Goal: Task Accomplishment & Management: Manage account settings

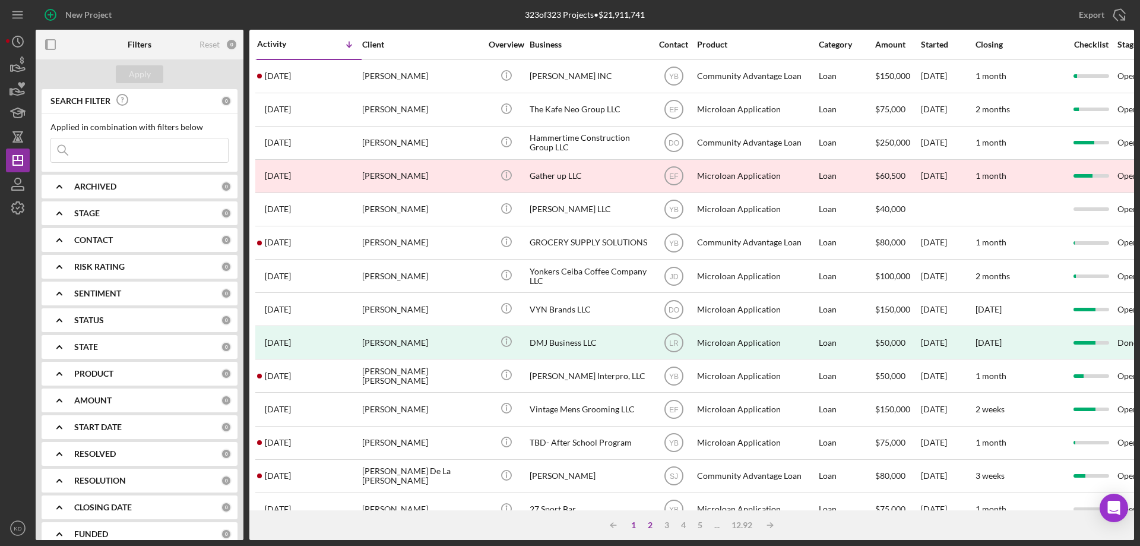
click at [631, 529] on div "1" at bounding box center [633, 524] width 17 height 9
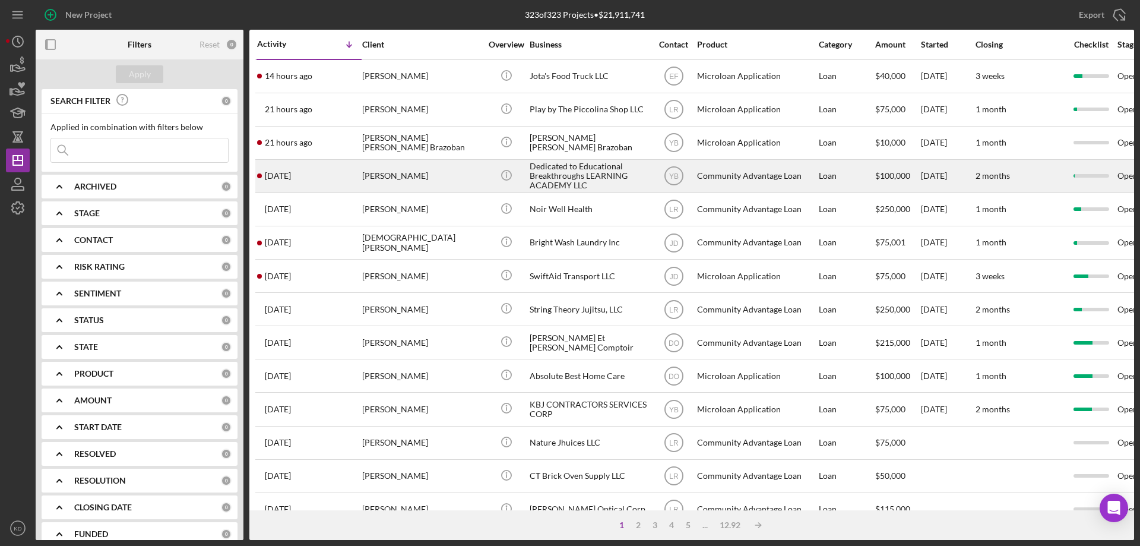
click at [439, 174] on div "[PERSON_NAME]" at bounding box center [421, 175] width 119 height 31
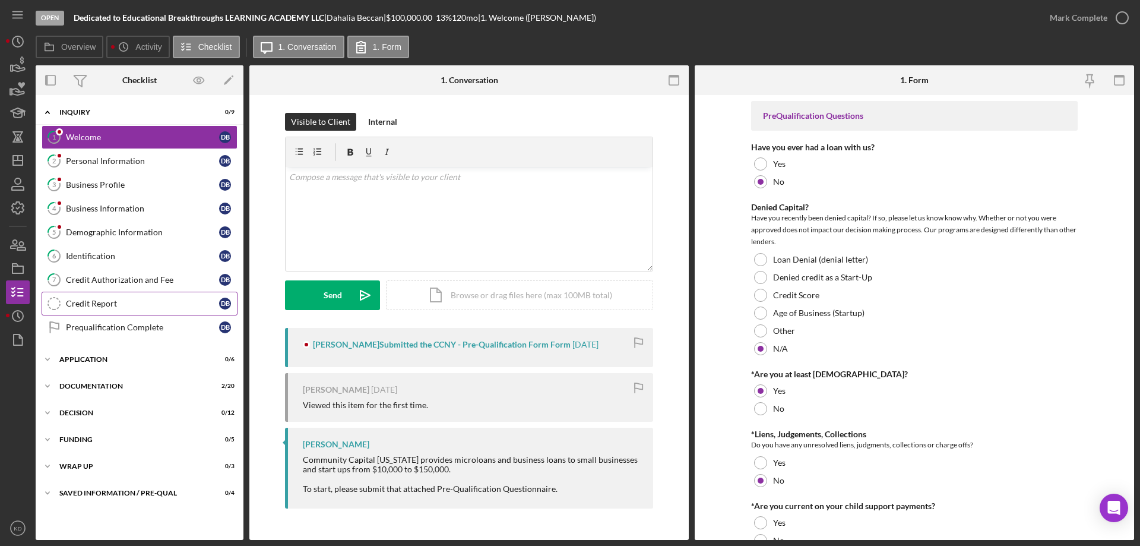
click at [70, 304] on div "Credit Report" at bounding box center [142, 303] width 153 height 9
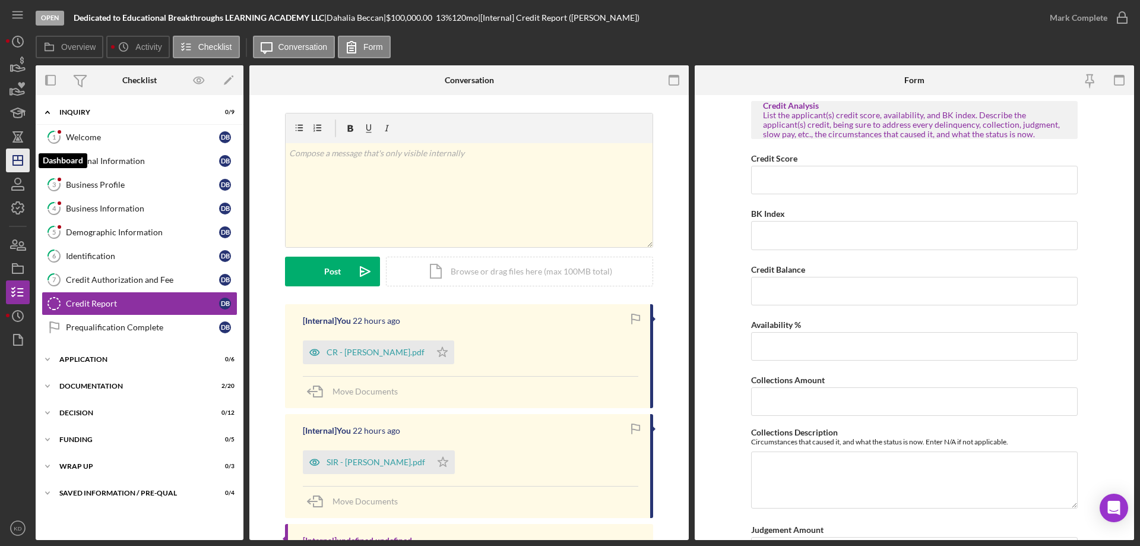
click at [17, 149] on icon "Icon/Dashboard" at bounding box center [18, 160] width 30 height 30
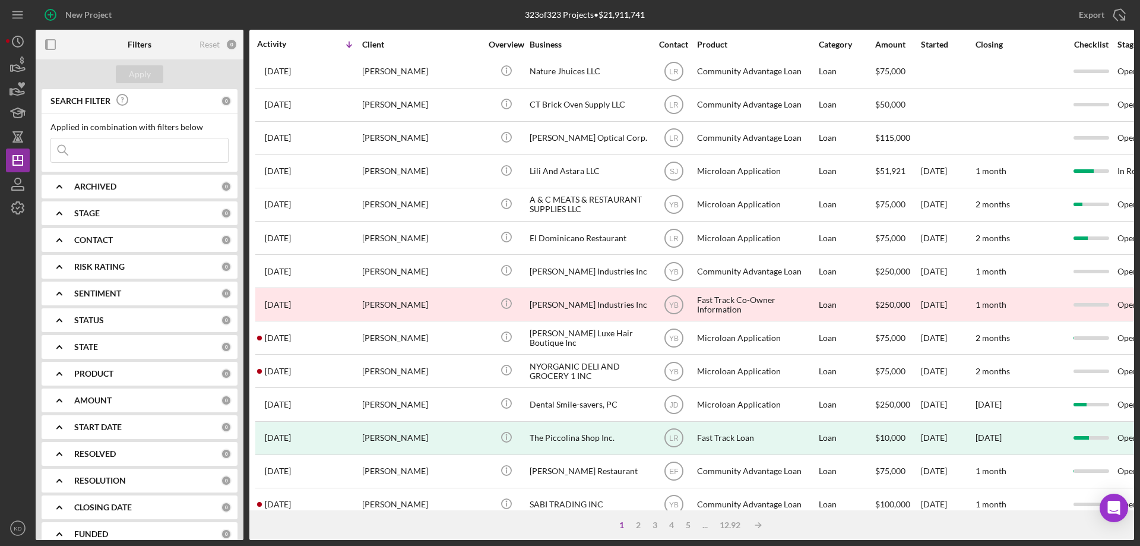
scroll to position [397, 0]
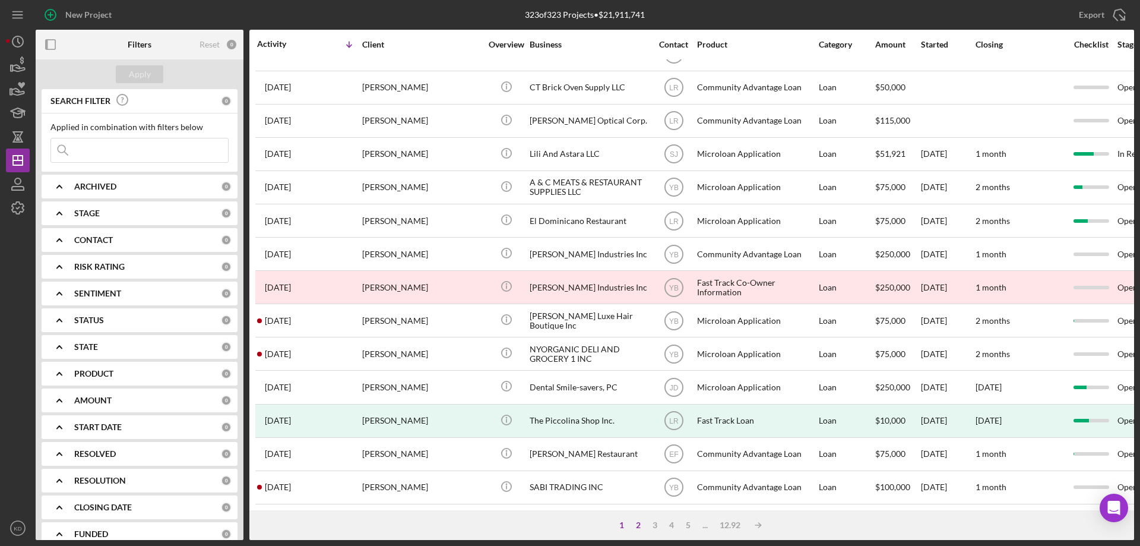
click at [639, 520] on div "2" at bounding box center [638, 524] width 17 height 9
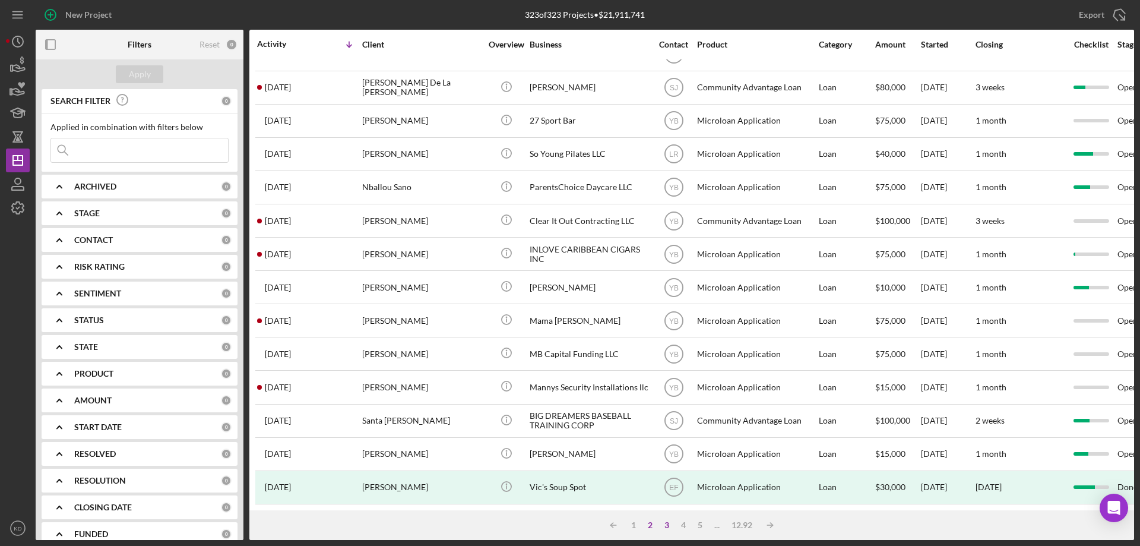
click at [666, 528] on div "3" at bounding box center [666, 524] width 17 height 9
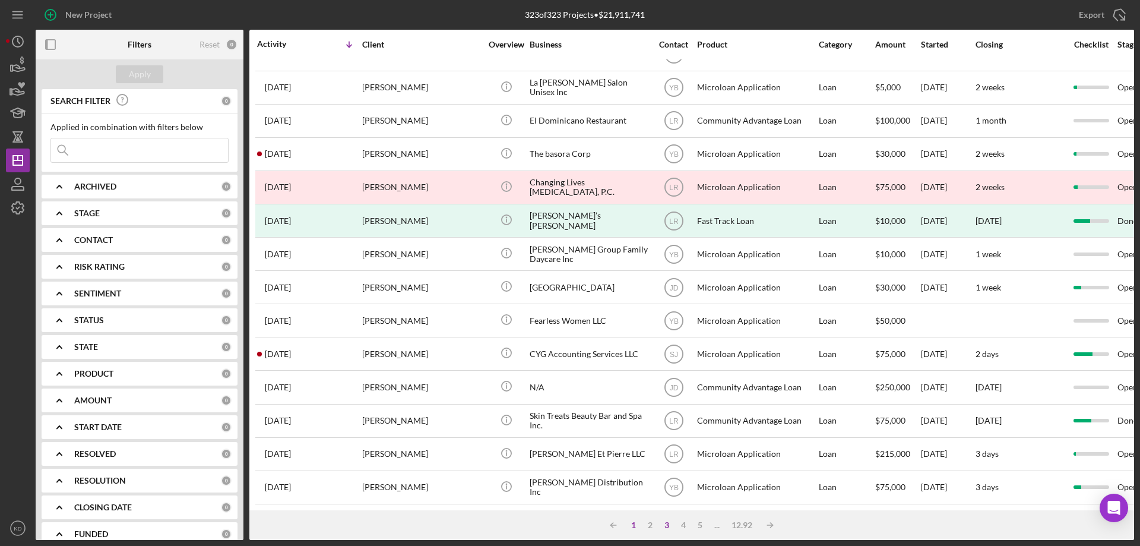
click at [634, 524] on div "1" at bounding box center [633, 524] width 17 height 9
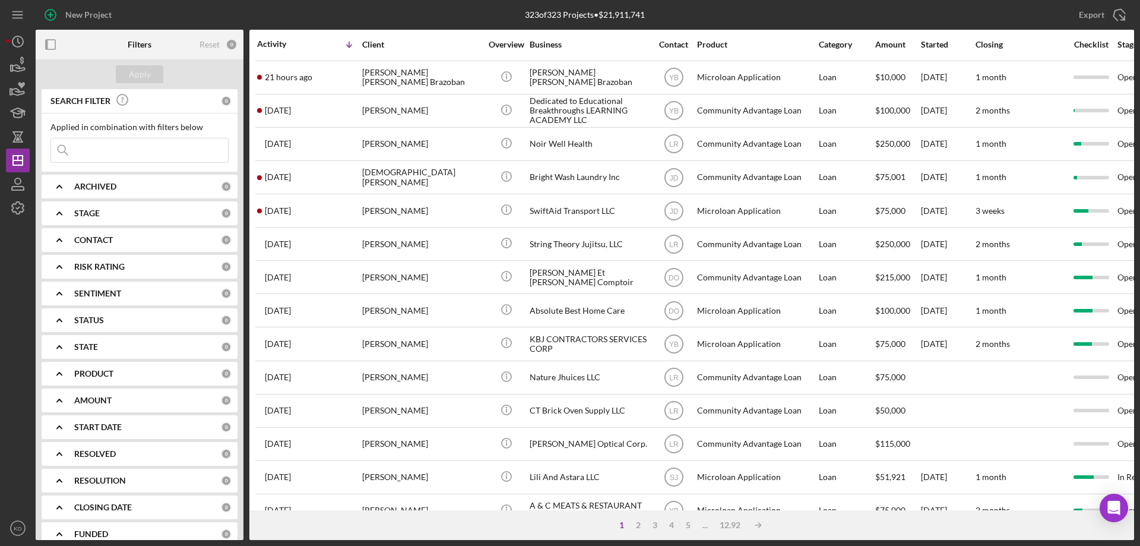
scroll to position [0, 0]
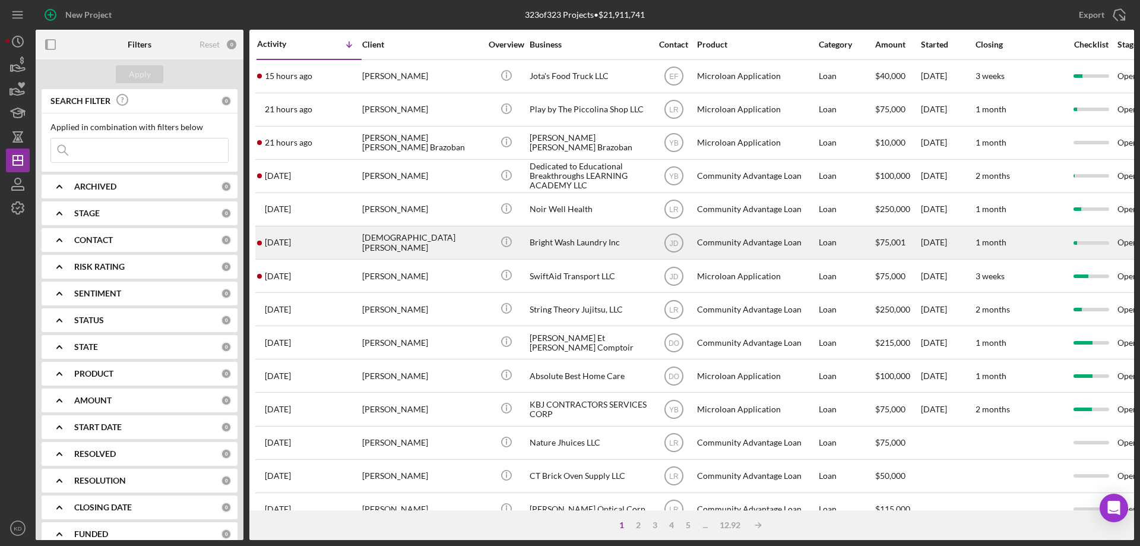
click at [600, 240] on div "Bright Wash Laundry Inc" at bounding box center [589, 242] width 119 height 31
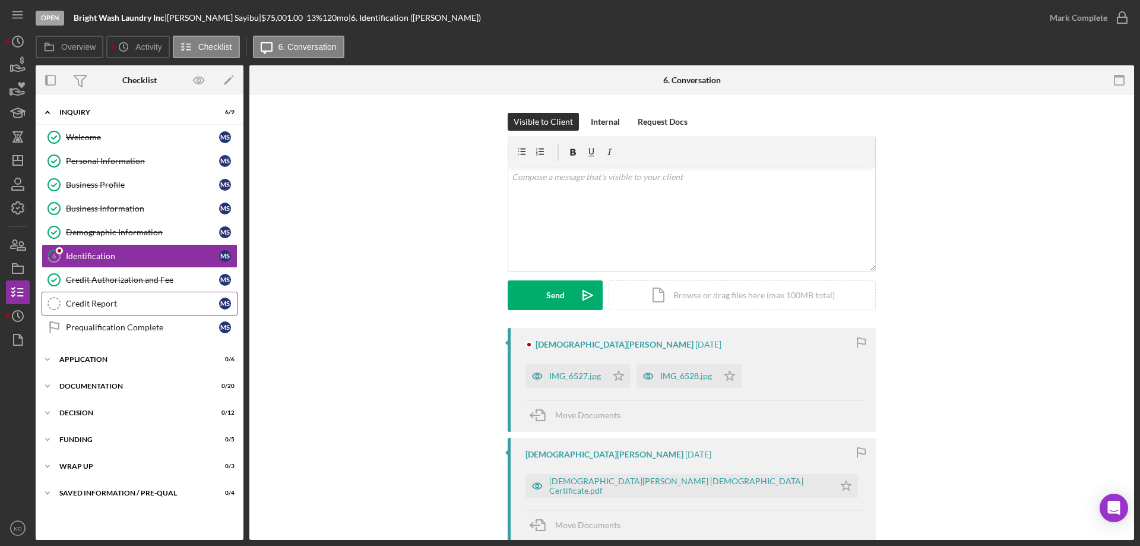
click at [99, 299] on div "Credit Report" at bounding box center [142, 303] width 153 height 9
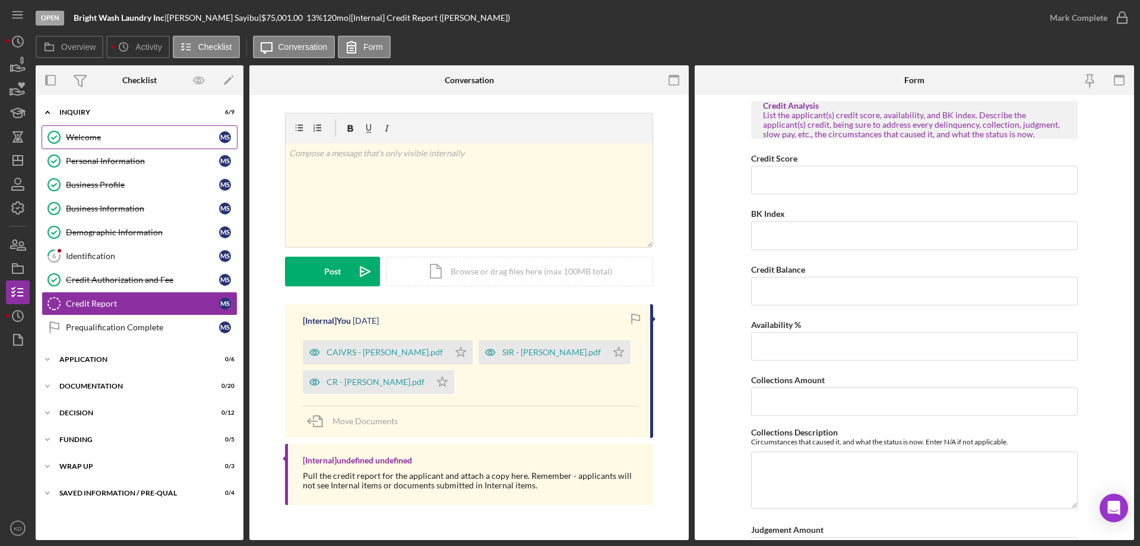
click at [69, 134] on div "Welcome" at bounding box center [142, 136] width 153 height 9
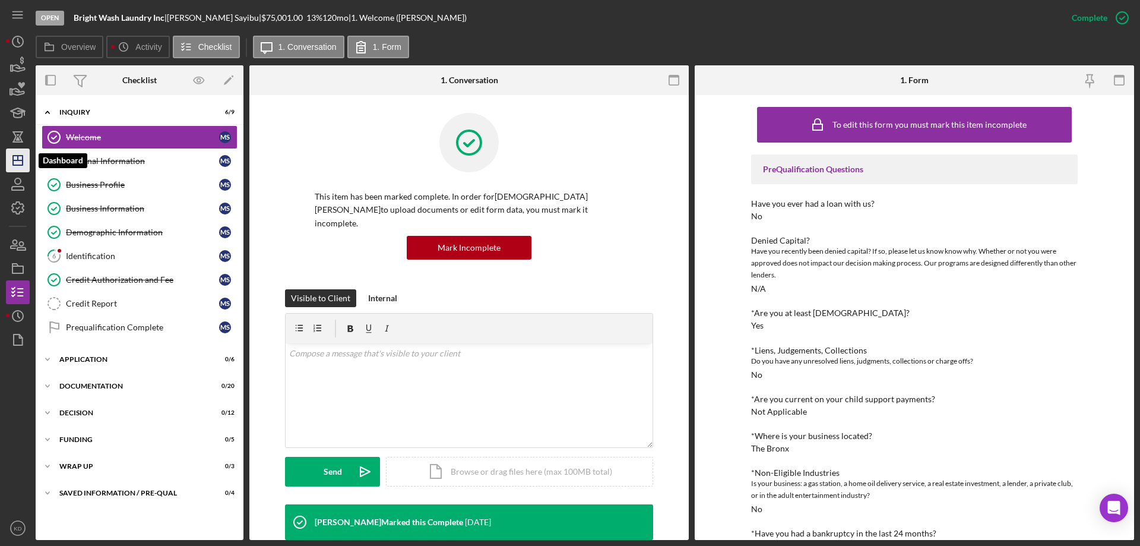
click at [22, 162] on polygon "button" at bounding box center [17, 160] width 9 height 9
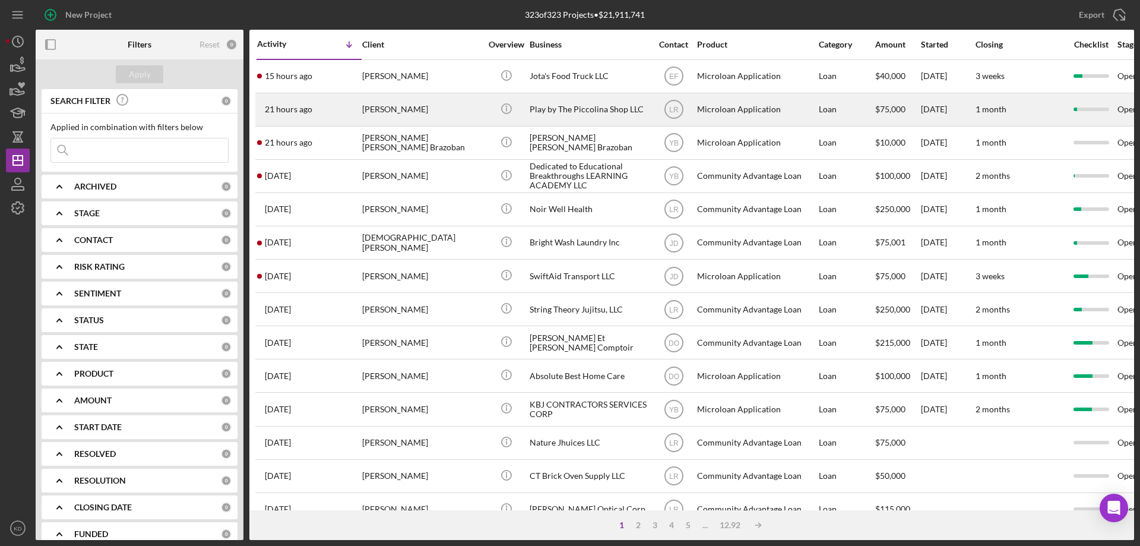
click at [581, 113] on div "Play by The Piccolina Shop LLC" at bounding box center [589, 109] width 119 height 31
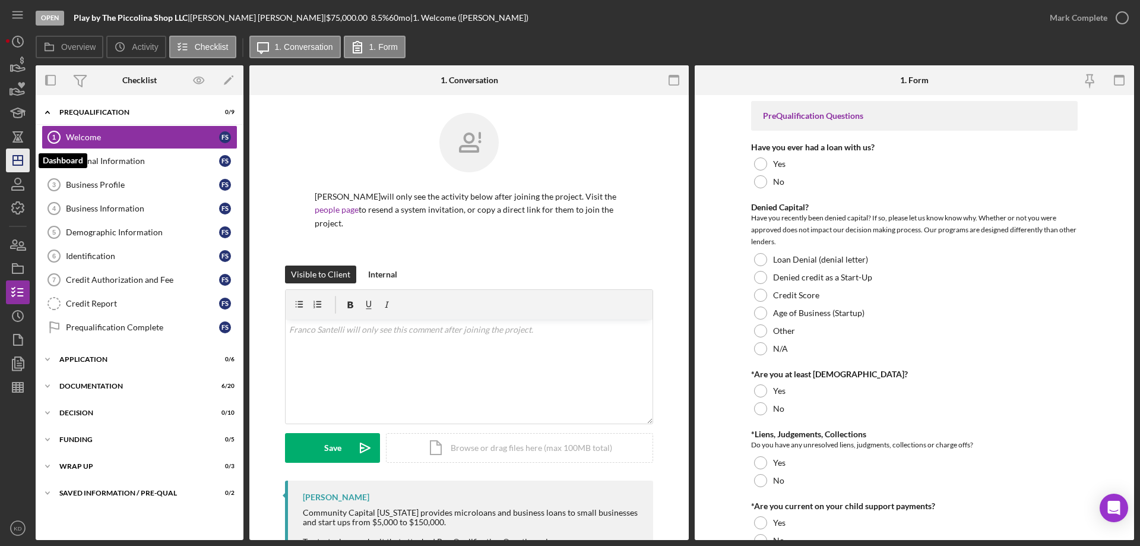
click at [15, 159] on icon "Icon/Dashboard" at bounding box center [18, 160] width 30 height 30
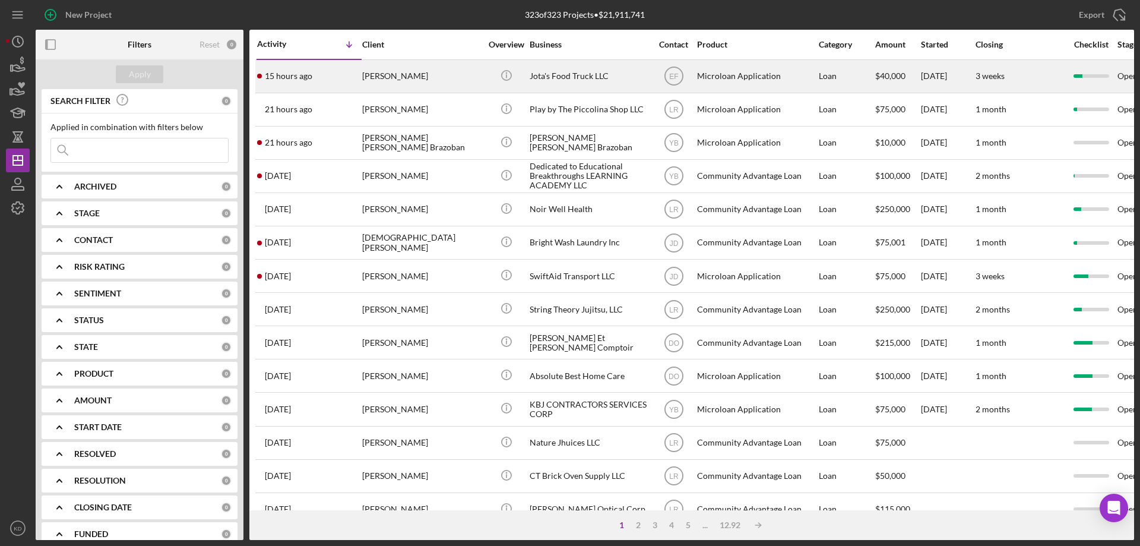
click at [540, 81] on div "Jota's Food Truck LLC" at bounding box center [589, 76] width 119 height 31
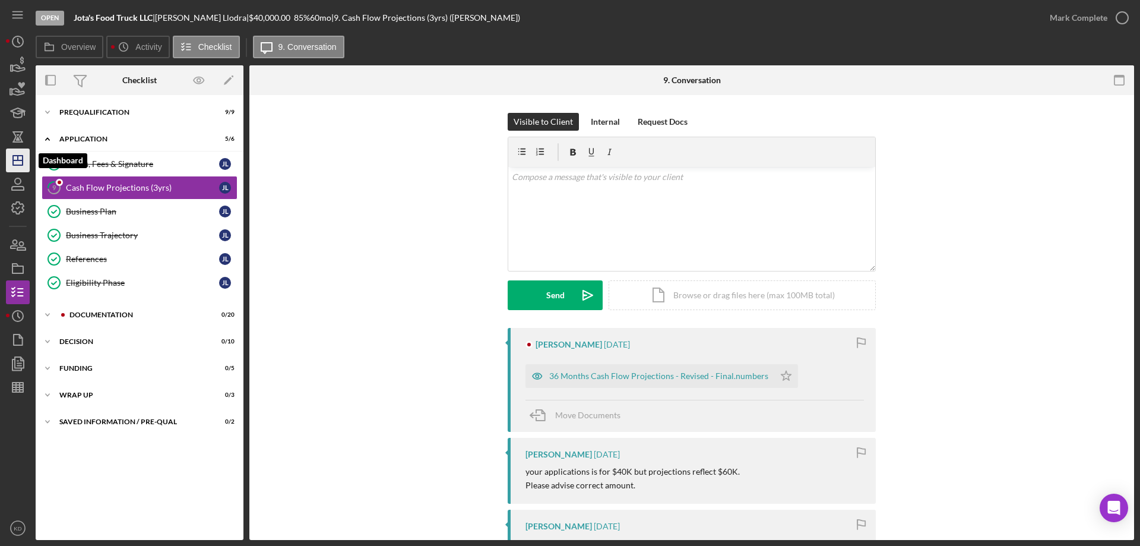
click at [24, 159] on icon "Icon/Dashboard" at bounding box center [18, 160] width 30 height 30
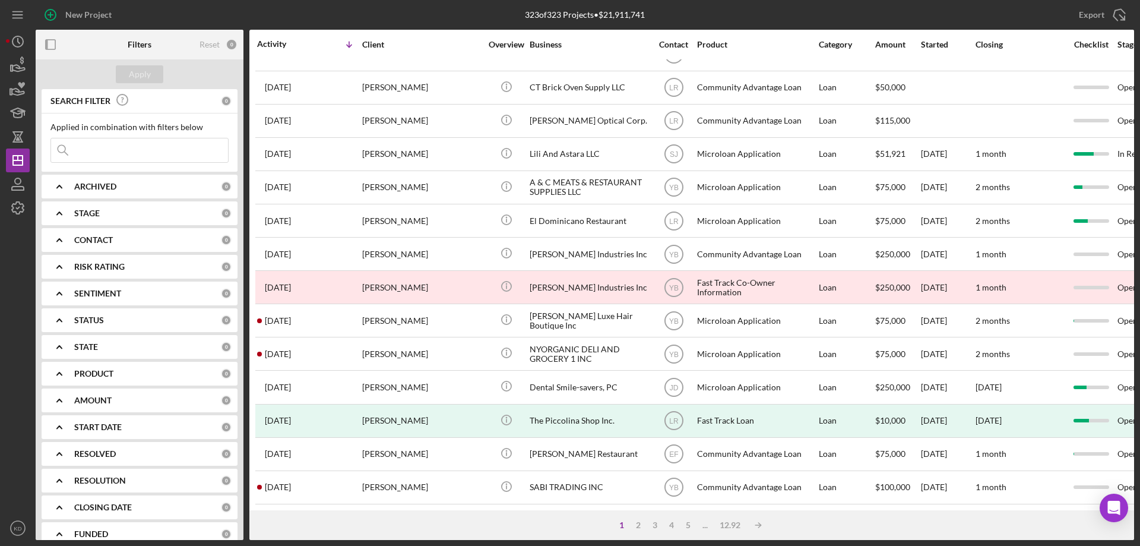
scroll to position [397, 0]
click at [639, 520] on div "2" at bounding box center [638, 524] width 17 height 9
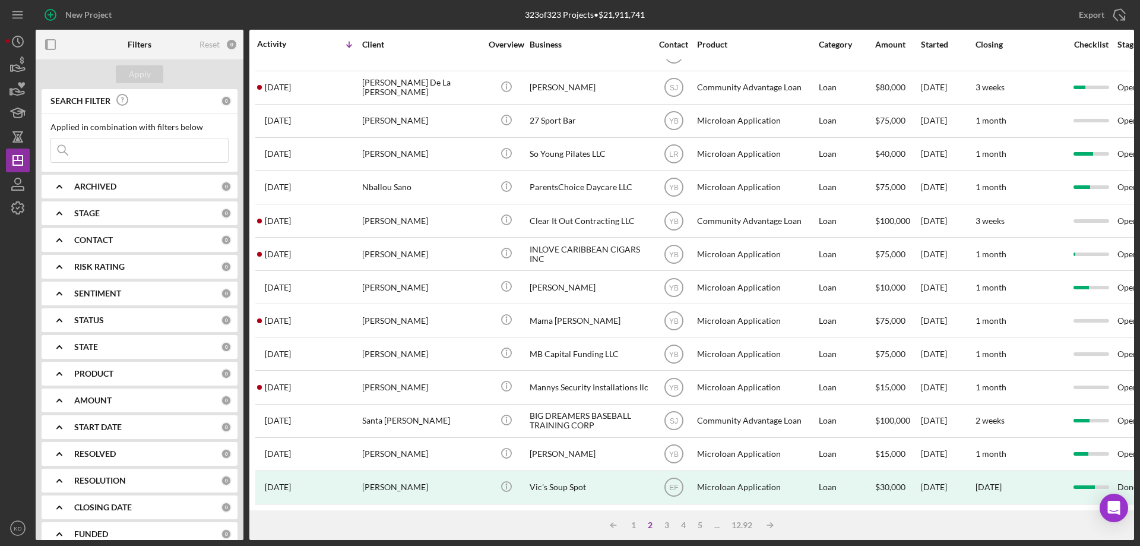
scroll to position [0, 0]
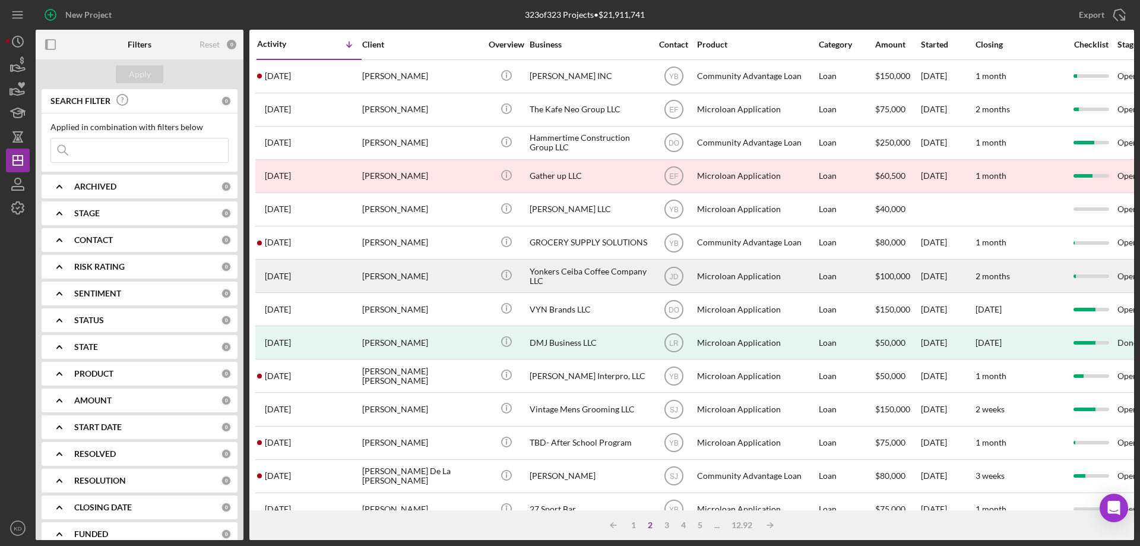
click at [373, 279] on div "[PERSON_NAME]" at bounding box center [421, 275] width 119 height 31
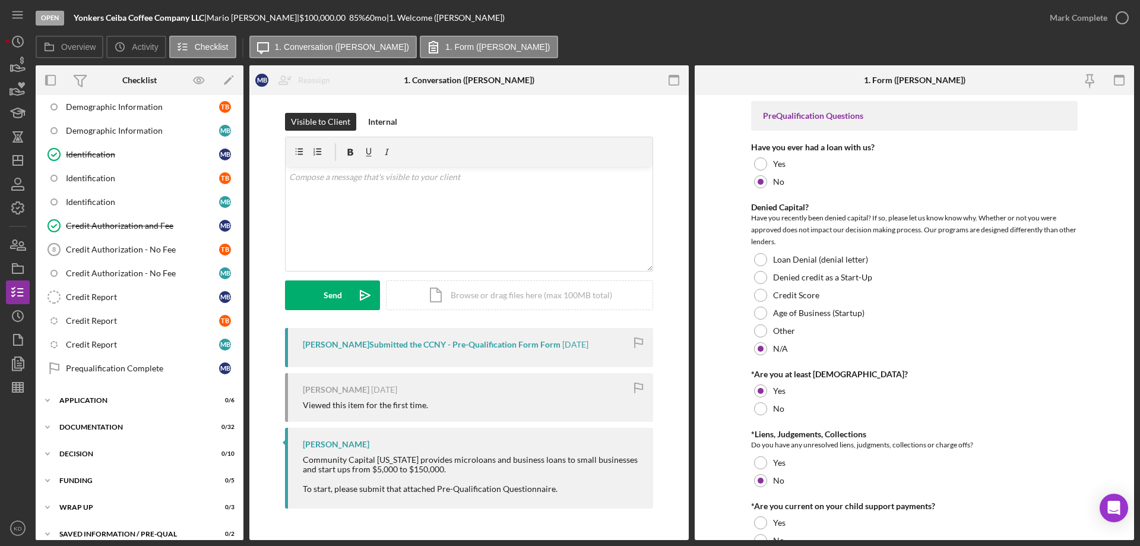
scroll to position [283, 0]
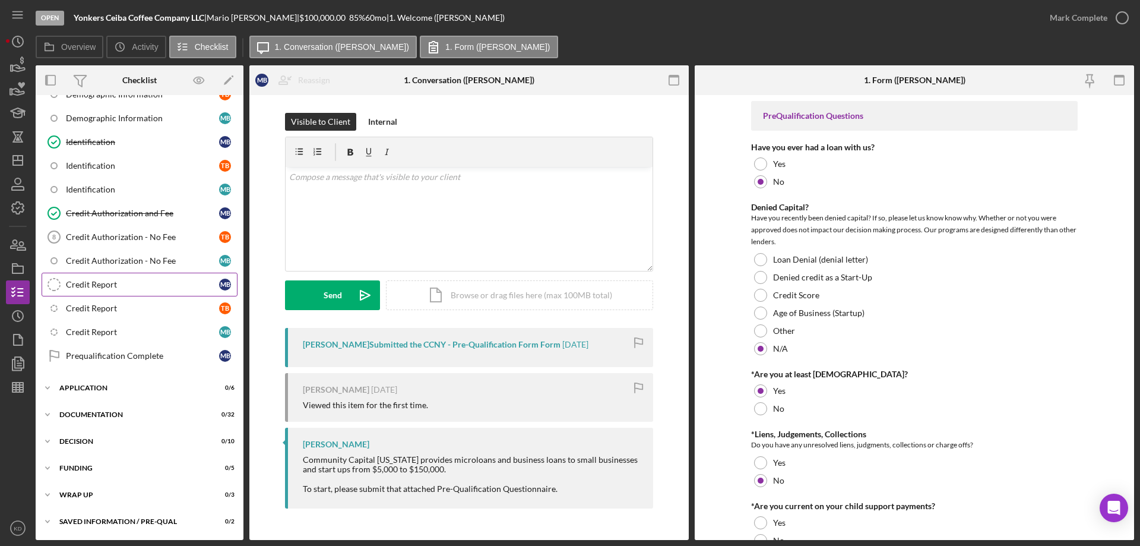
click at [130, 286] on div "Credit Report" at bounding box center [142, 284] width 153 height 9
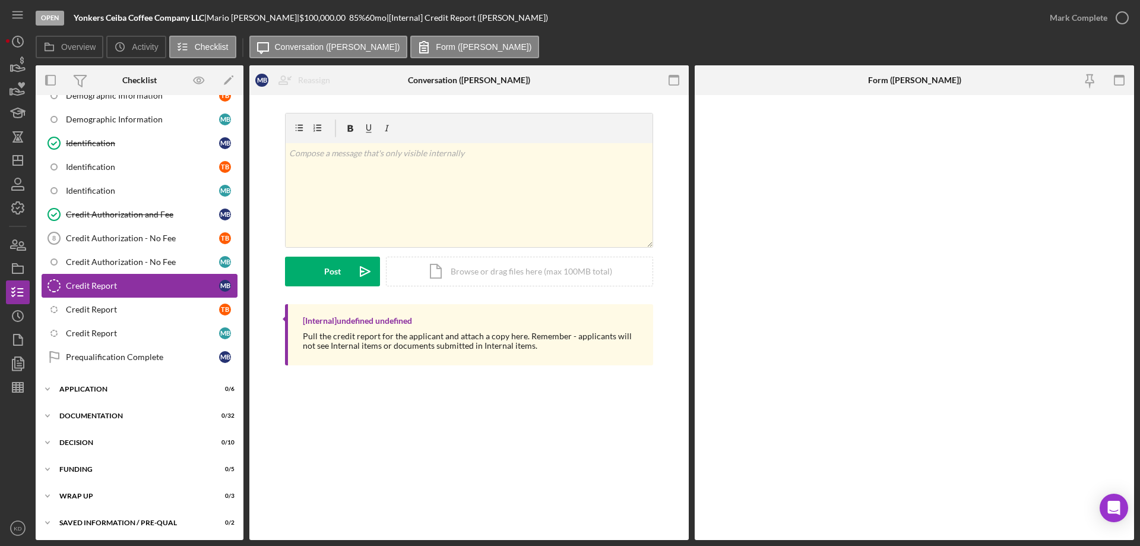
scroll to position [283, 0]
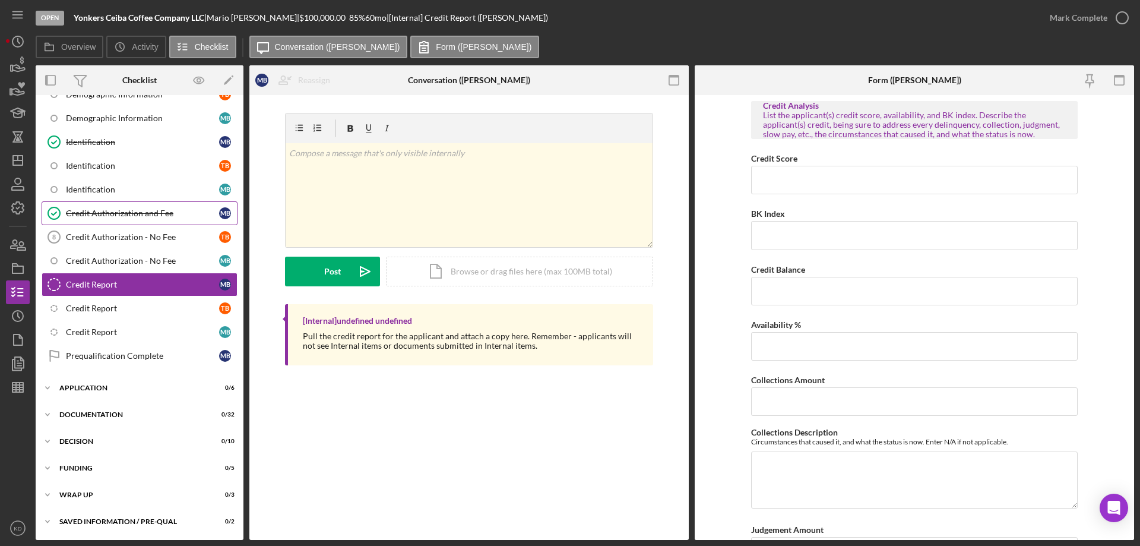
click at [111, 205] on link "Credit Authorization and Fee Credit Authorization and Fee M B" at bounding box center [140, 213] width 196 height 24
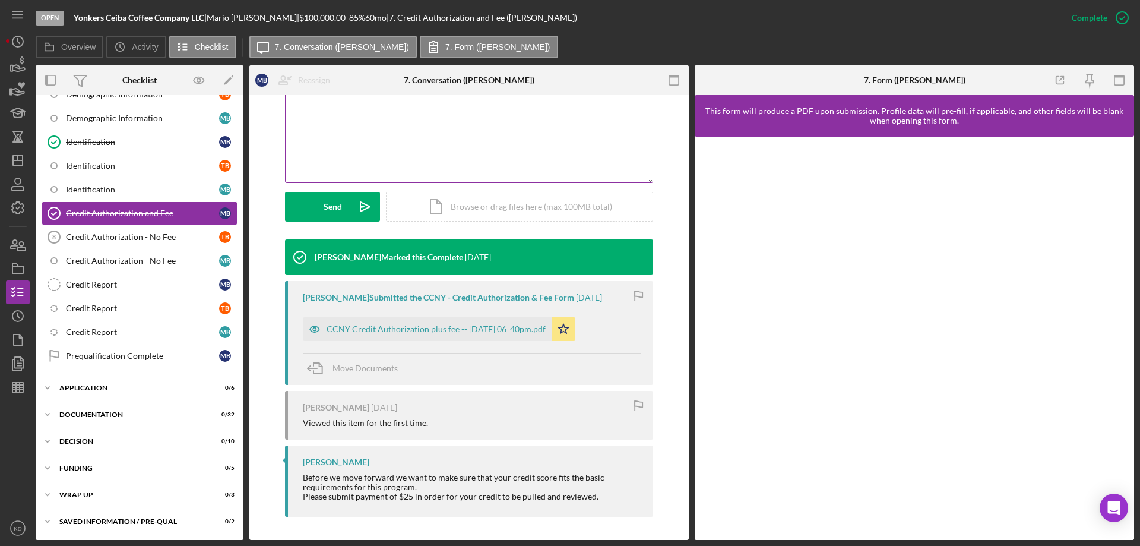
scroll to position [252, 0]
click at [74, 283] on div "Credit Report" at bounding box center [142, 284] width 153 height 9
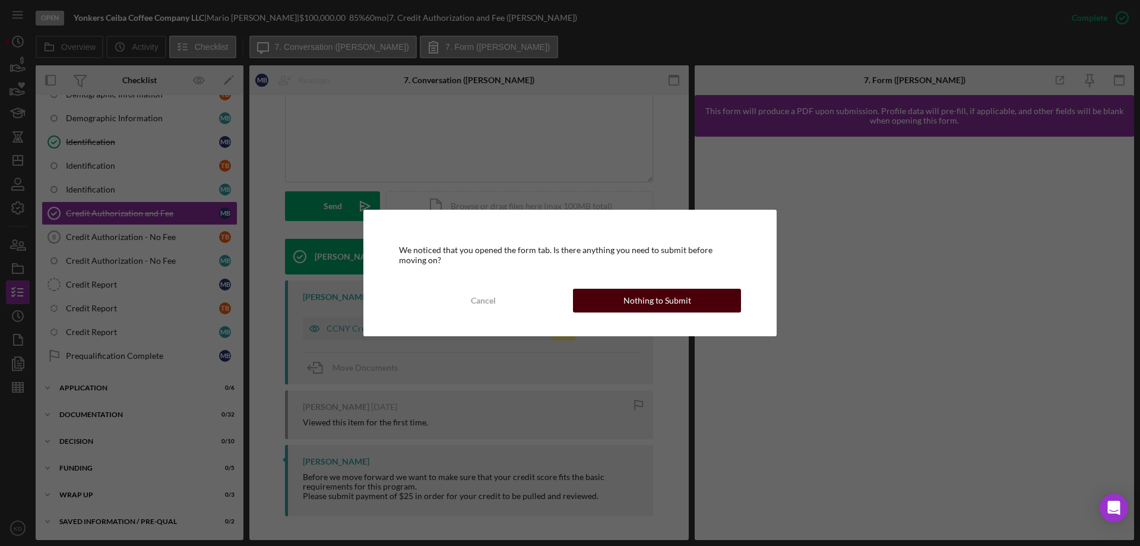
click at [672, 304] on div "Nothing to Submit" at bounding box center [657, 301] width 68 height 24
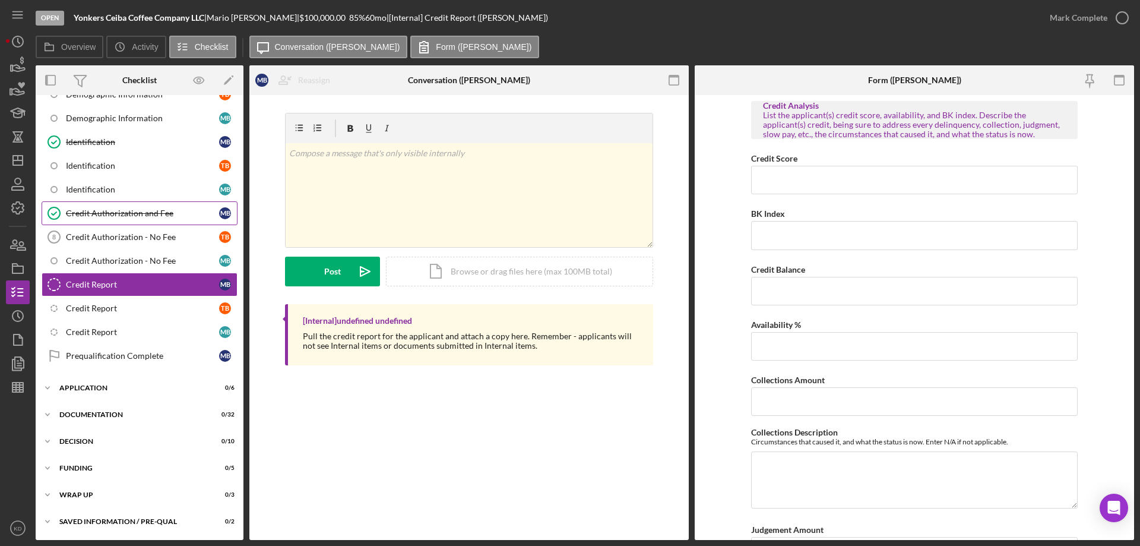
click at [103, 214] on div "Credit Authorization and Fee" at bounding box center [142, 212] width 153 height 9
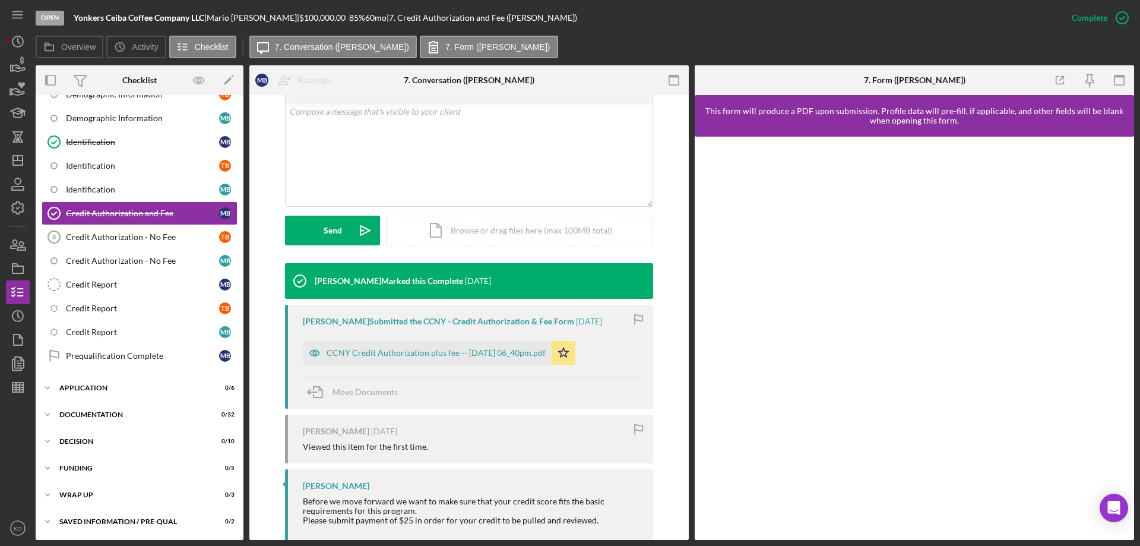
scroll to position [252, 0]
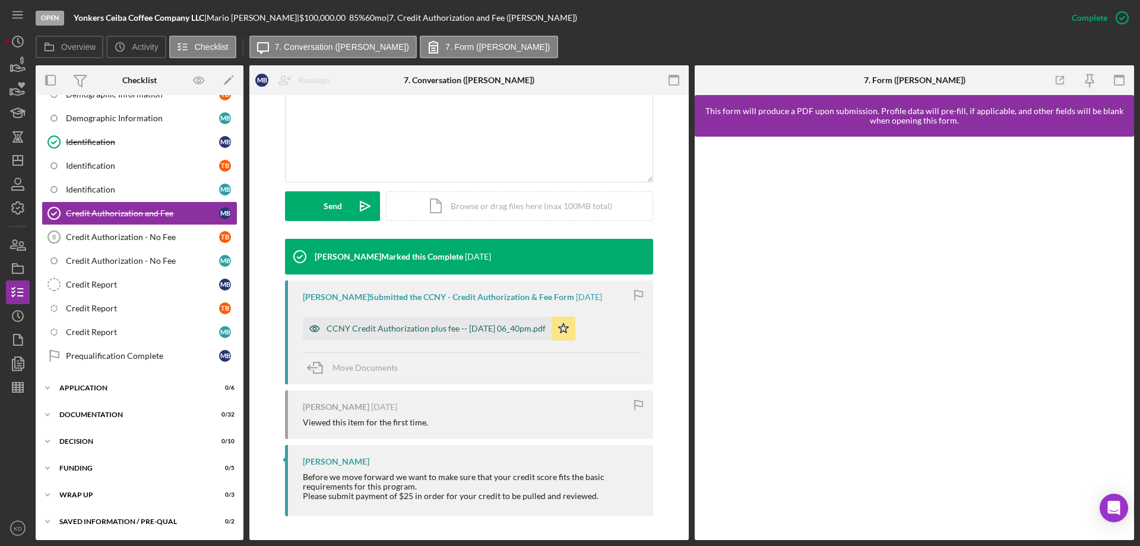
click at [388, 324] on div "CCNY Credit Authorization plus fee -- [DATE] 06_40pm.pdf" at bounding box center [436, 328] width 219 height 9
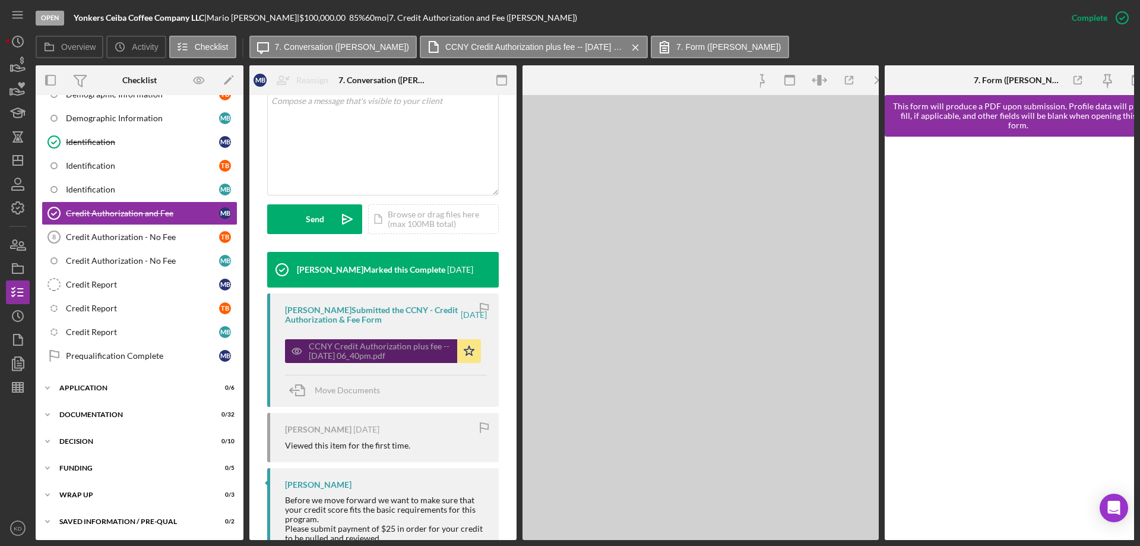
scroll to position [265, 0]
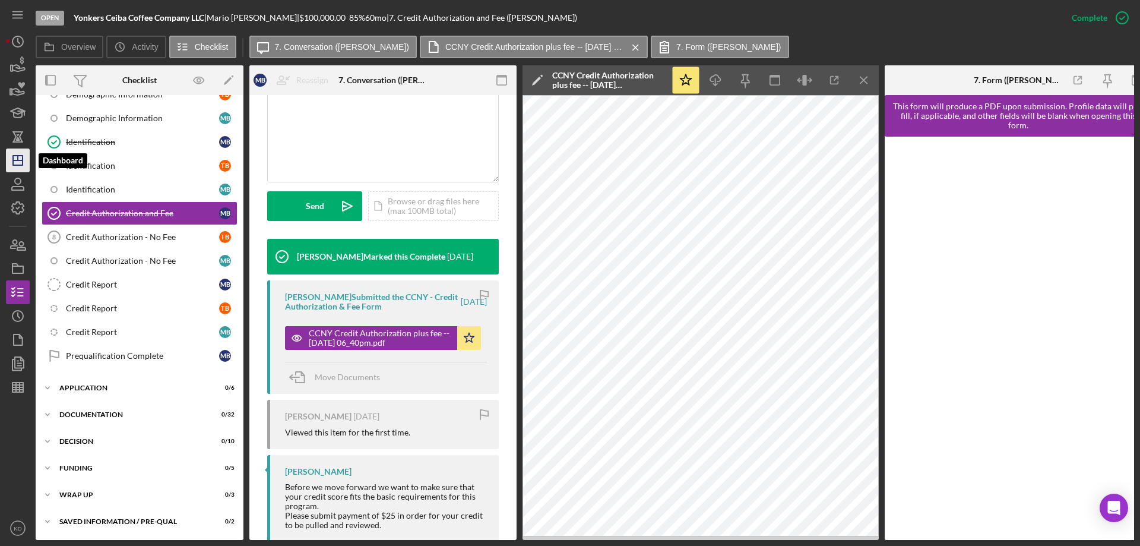
click at [22, 154] on icon "Icon/Dashboard" at bounding box center [18, 160] width 30 height 30
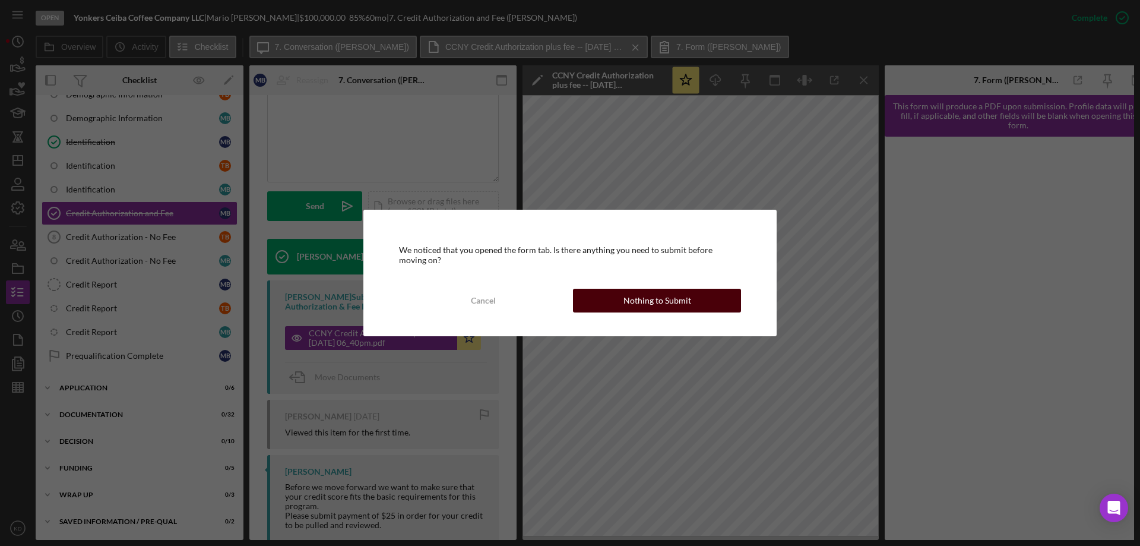
click at [682, 307] on div "Nothing to Submit" at bounding box center [657, 301] width 68 height 24
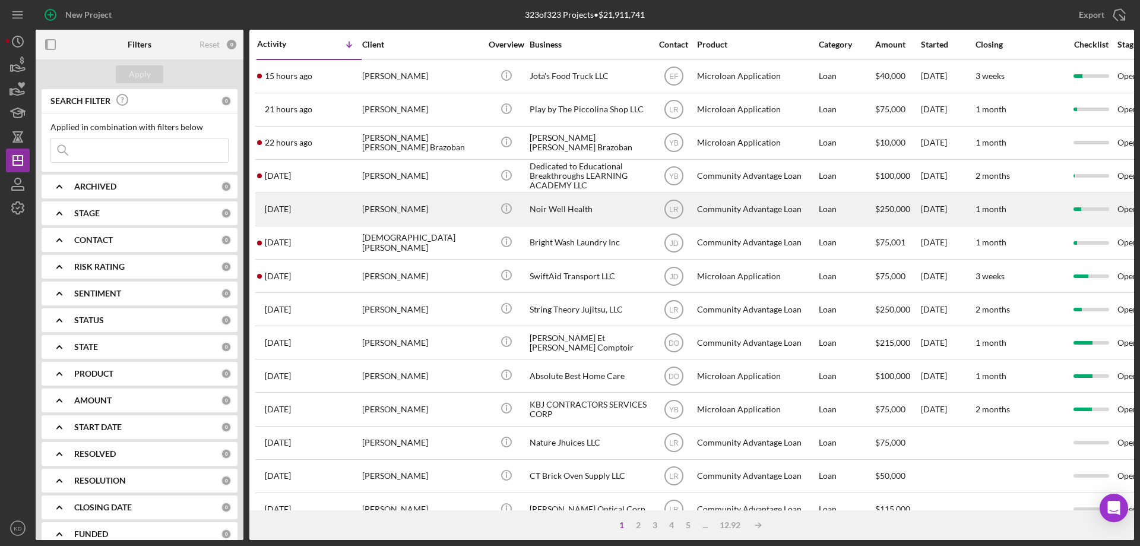
click at [537, 207] on div "Noir Well Health" at bounding box center [589, 209] width 119 height 31
